Goal: Task Accomplishment & Management: Complete application form

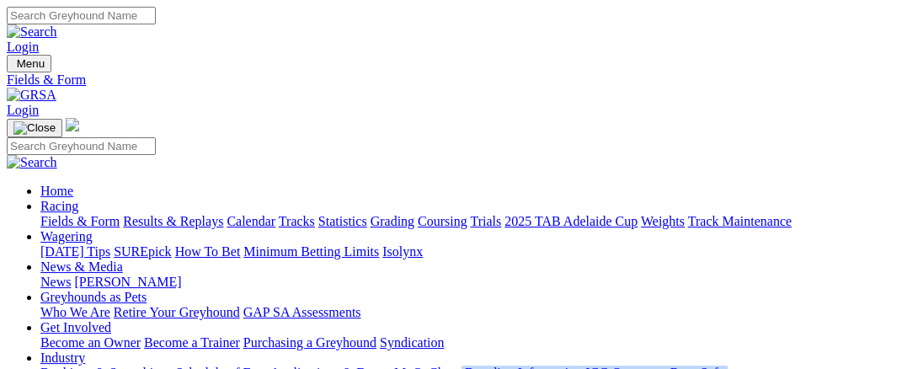
drag, startPoint x: 587, startPoint y: 104, endPoint x: 451, endPoint y: 190, distance: 160.5
click at [85, 350] on link "Industry" at bounding box center [62, 357] width 45 height 14
click at [391, 365] on link "Applications & Forms" at bounding box center [330, 372] width 120 height 14
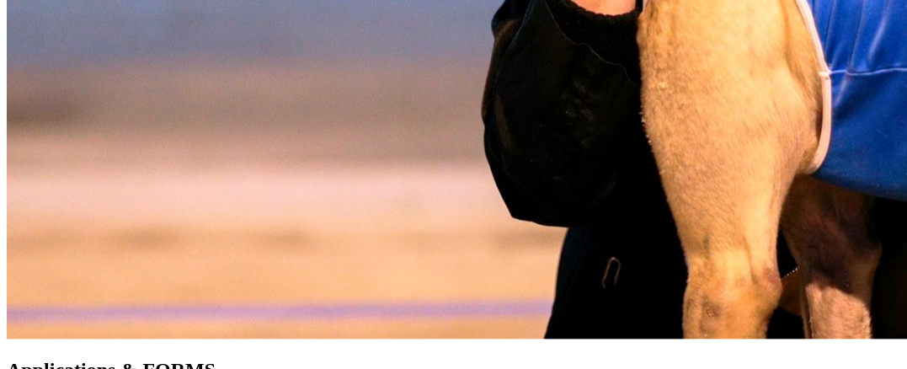
scroll to position [1263, 0]
